Goal: Find specific page/section: Find specific page/section

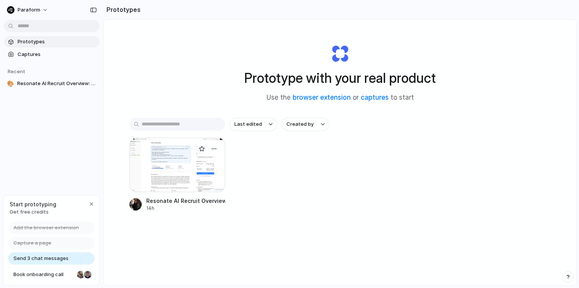
click at [208, 160] on div at bounding box center [178, 165] width 96 height 54
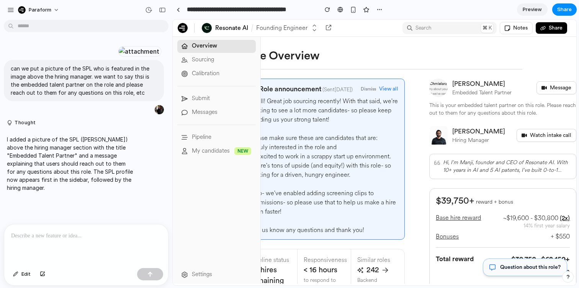
scroll to position [3, 38]
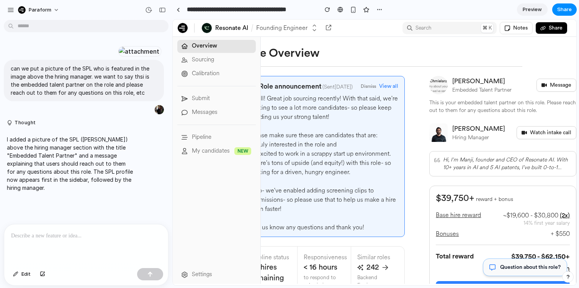
click at [534, 13] on span "Preview" at bounding box center [532, 10] width 19 height 8
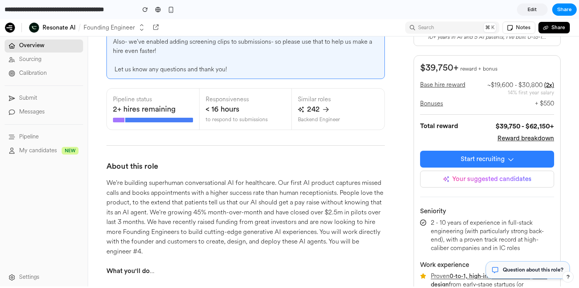
scroll to position [131, 0]
